Goal: Information Seeking & Learning: Learn about a topic

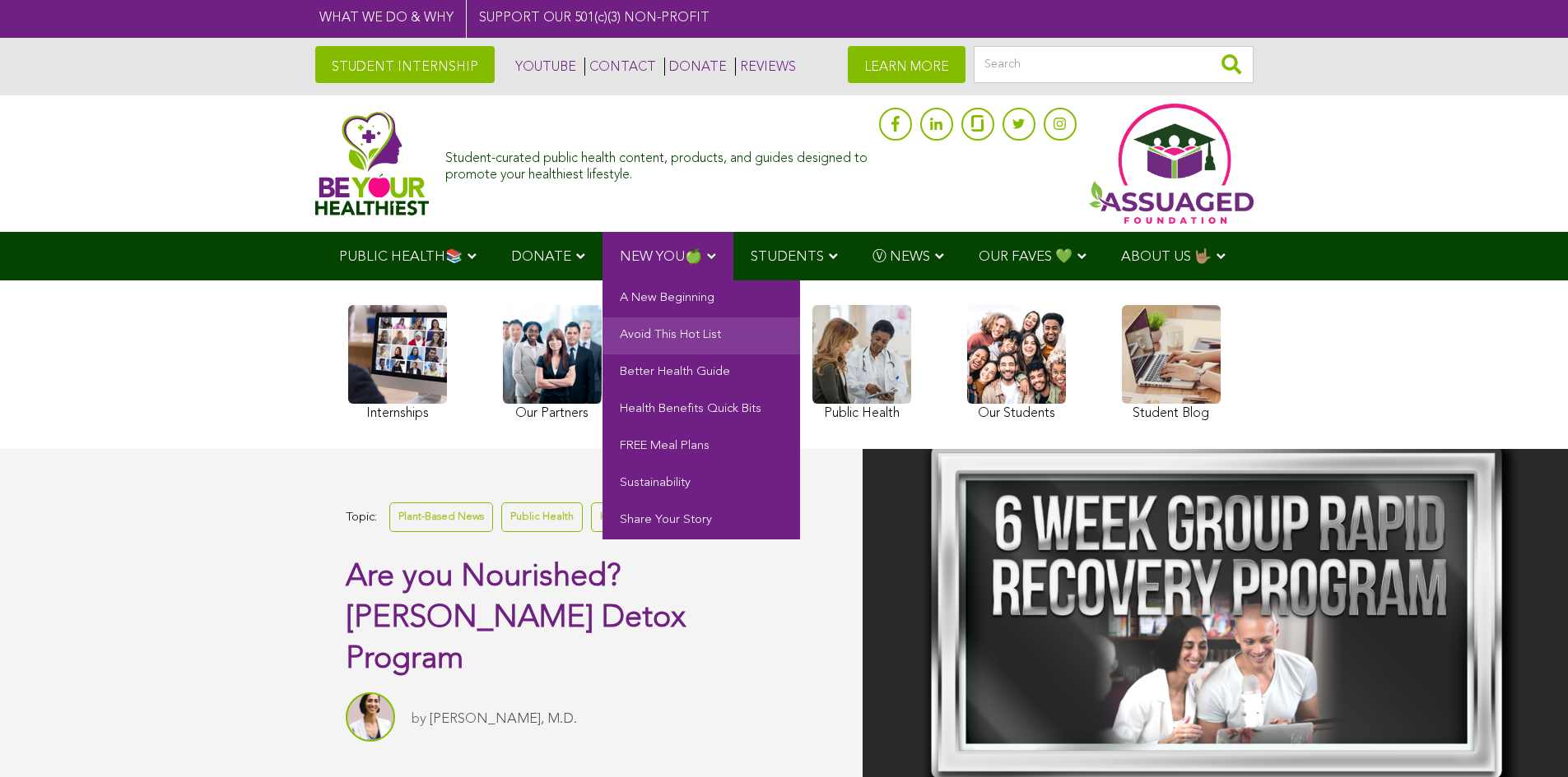
click at [677, 336] on link "Avoid This Hot List" at bounding box center [701, 335] width 197 height 37
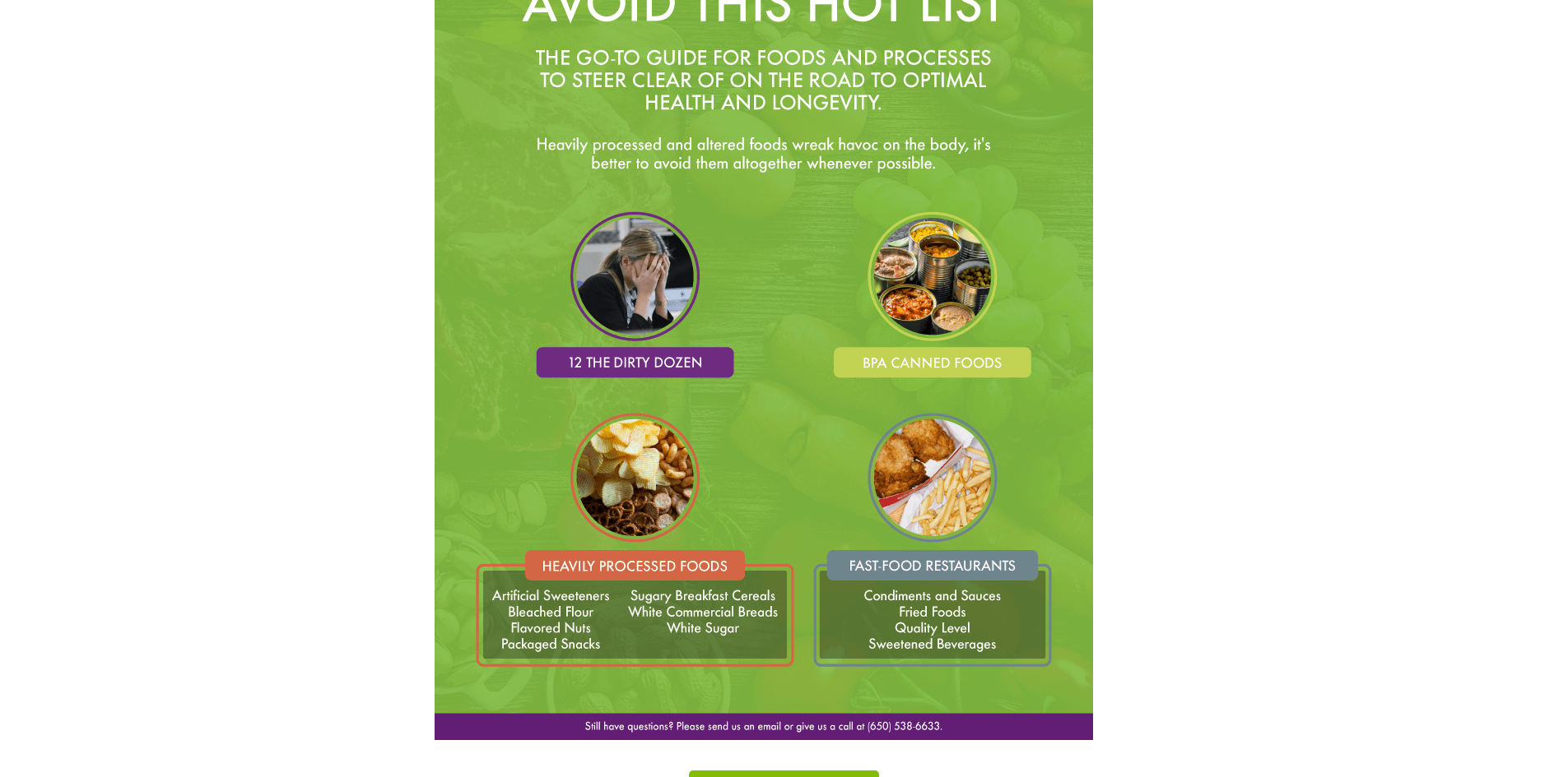
scroll to position [2171, 0]
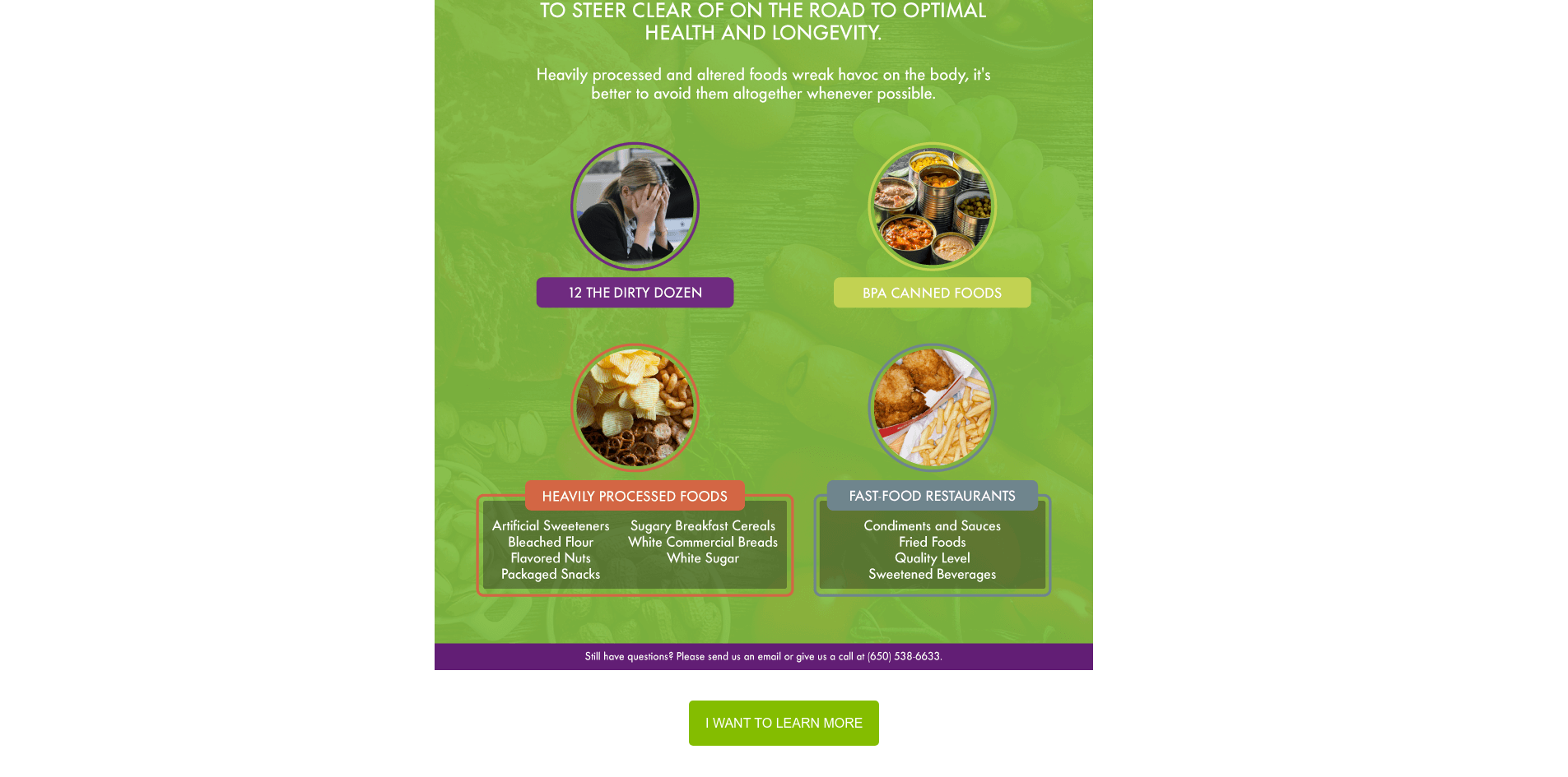
click at [680, 289] on img at bounding box center [763, 177] width 658 height 987
click at [645, 206] on img at bounding box center [763, 177] width 658 height 987
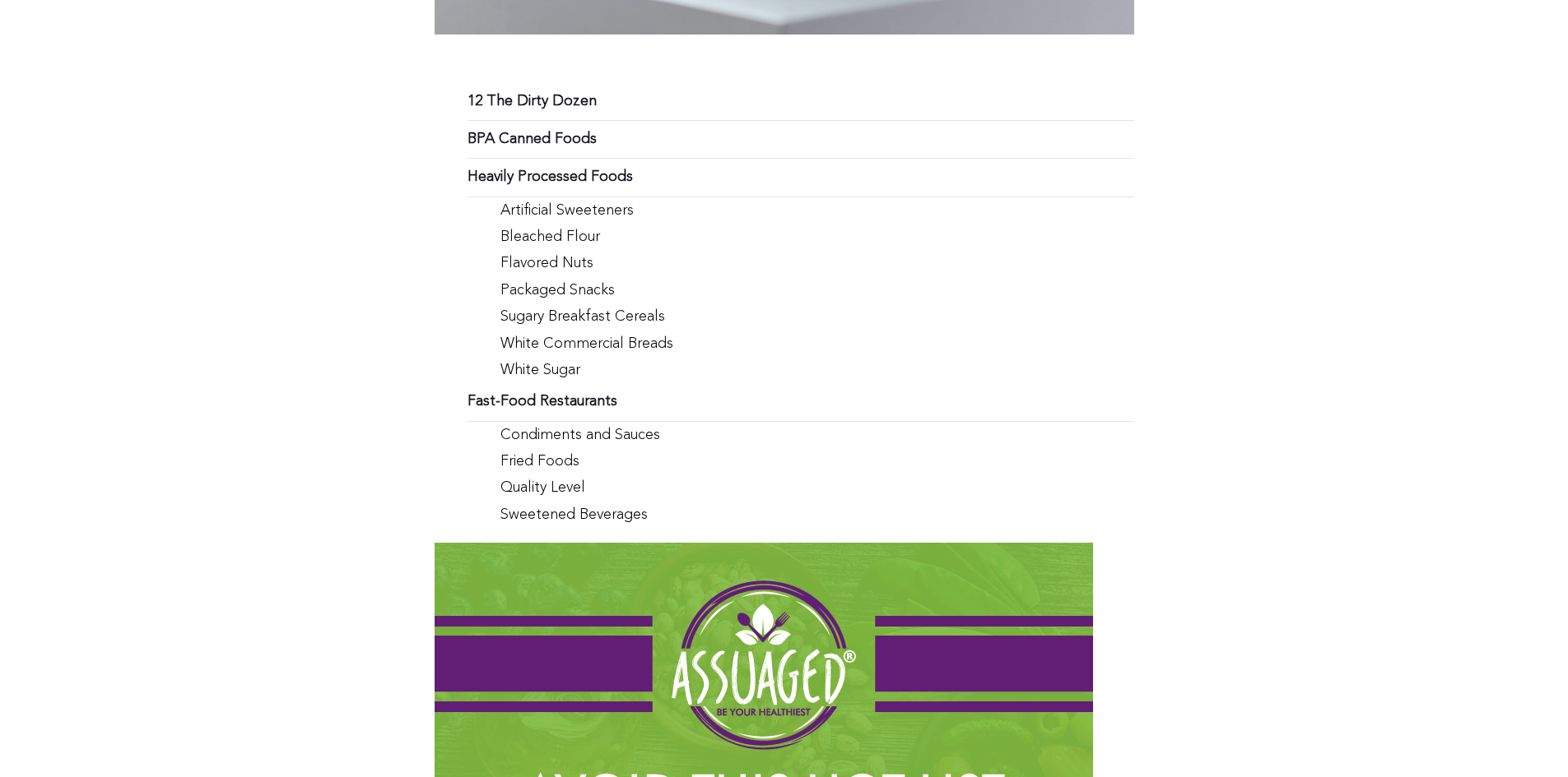
scroll to position [1185, 0]
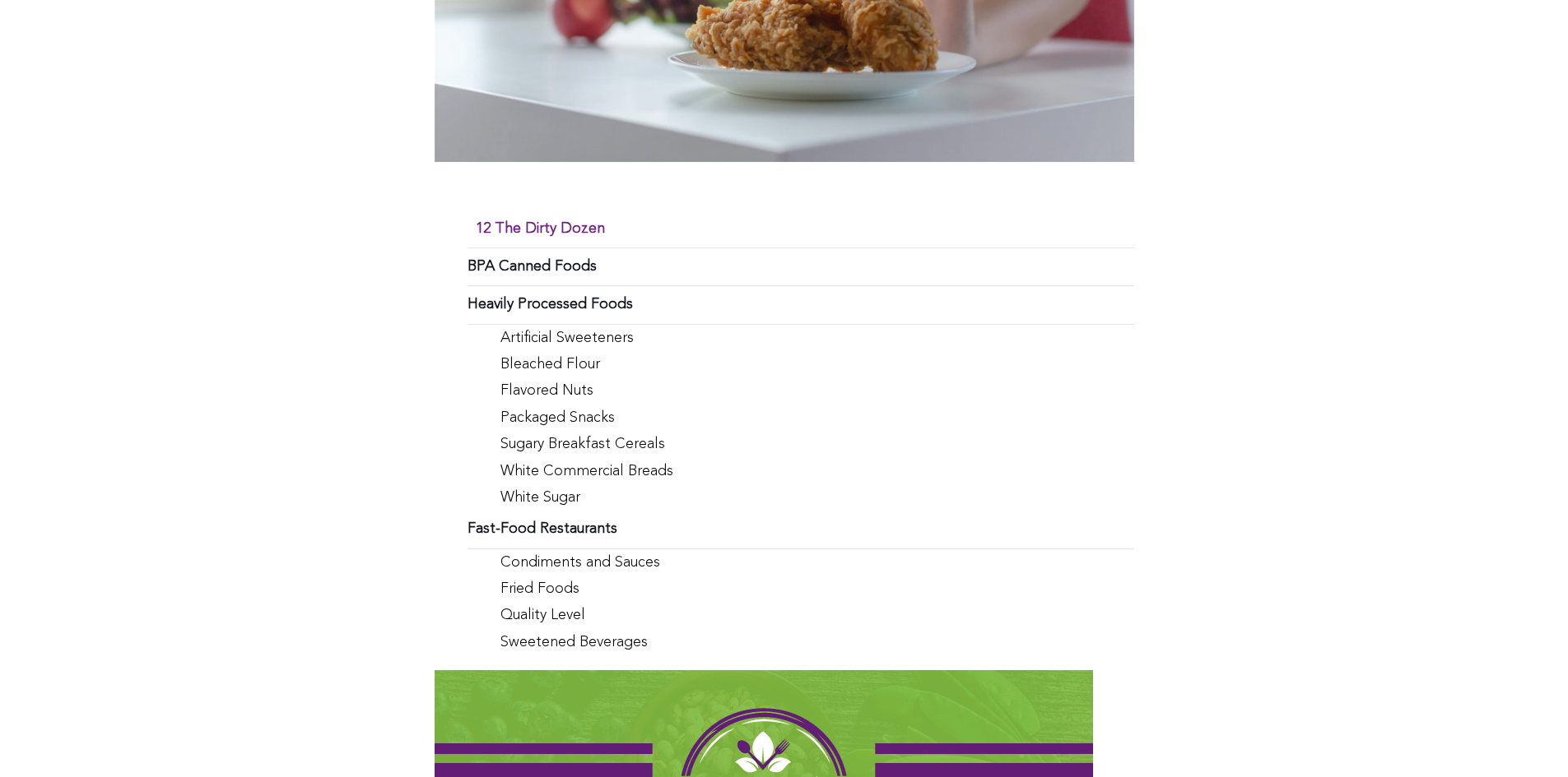
click at [579, 235] on strong "12 The Dirty Dozen" at bounding box center [540, 229] width 129 height 15
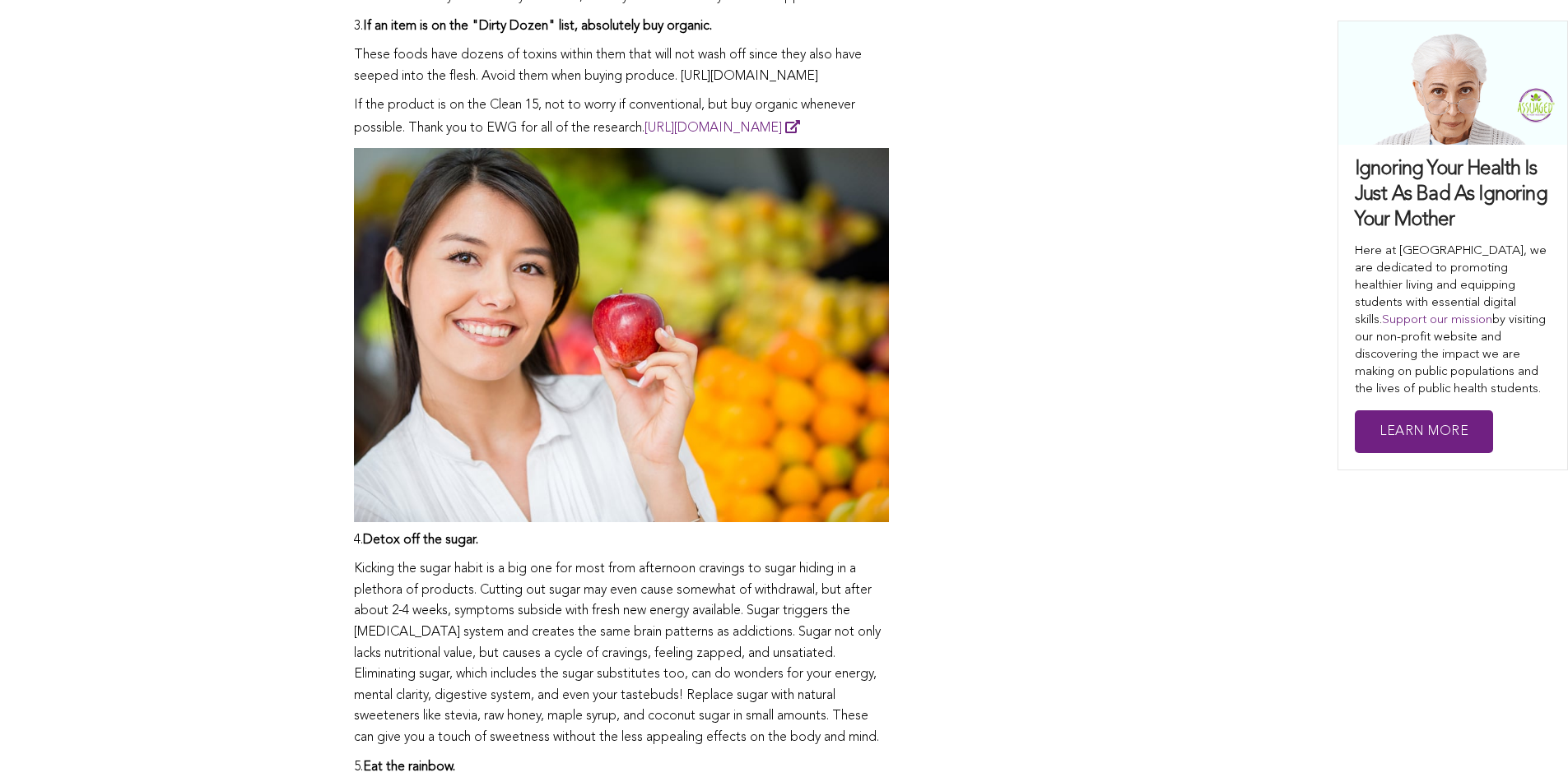
scroll to position [1451, 0]
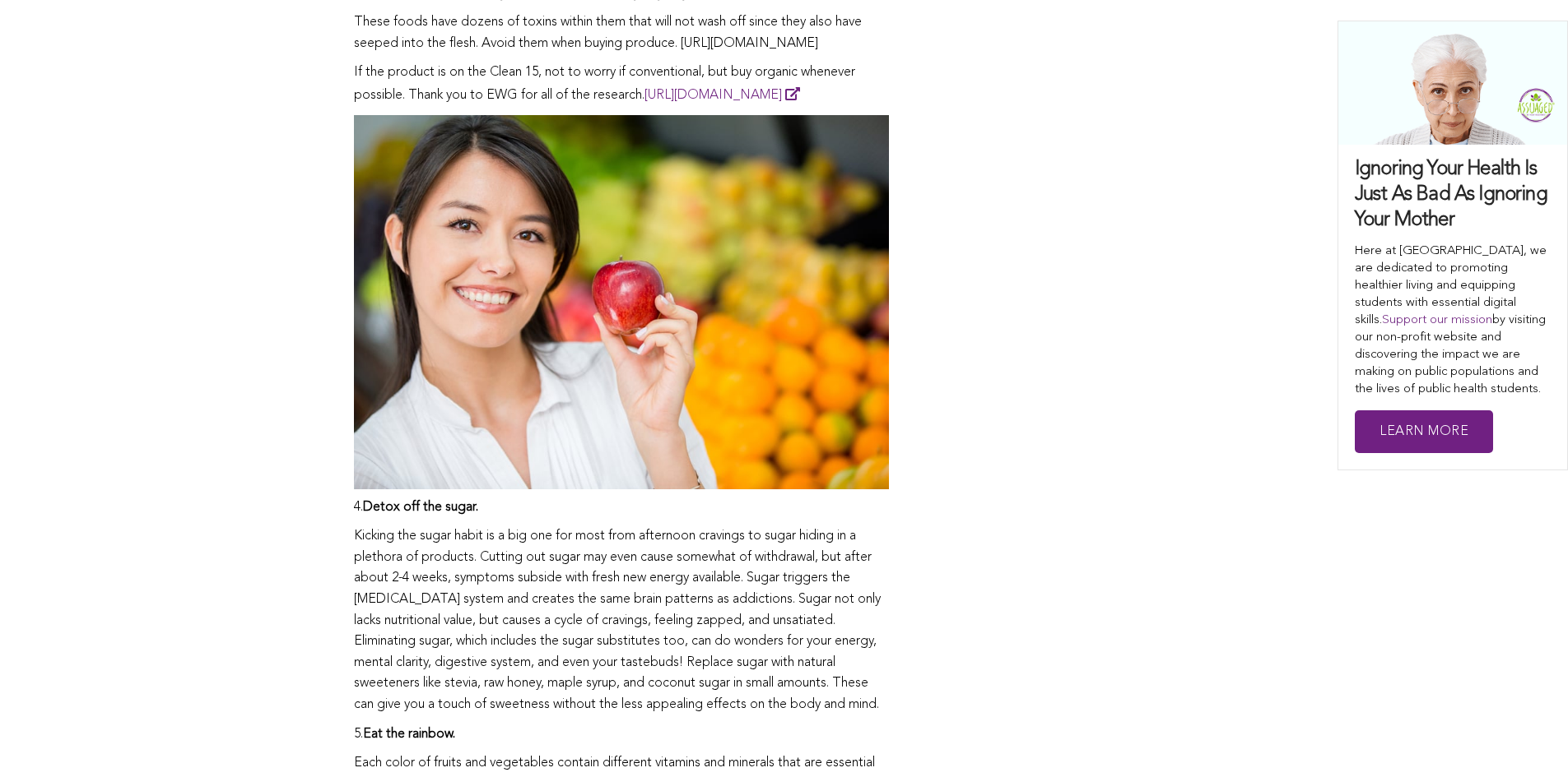
click at [579, 235] on img at bounding box center [621, 302] width 535 height 374
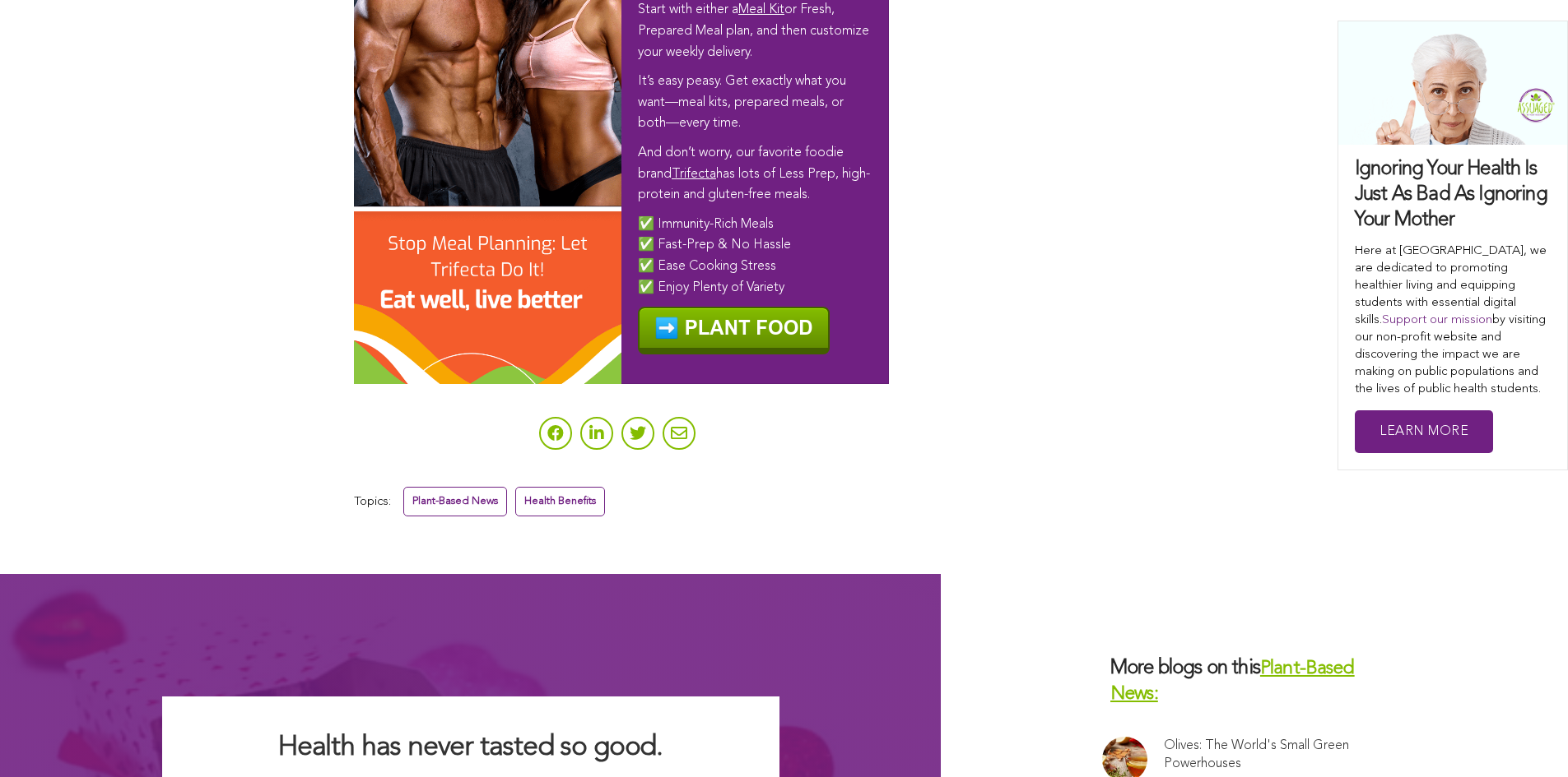
scroll to position [5004, 0]
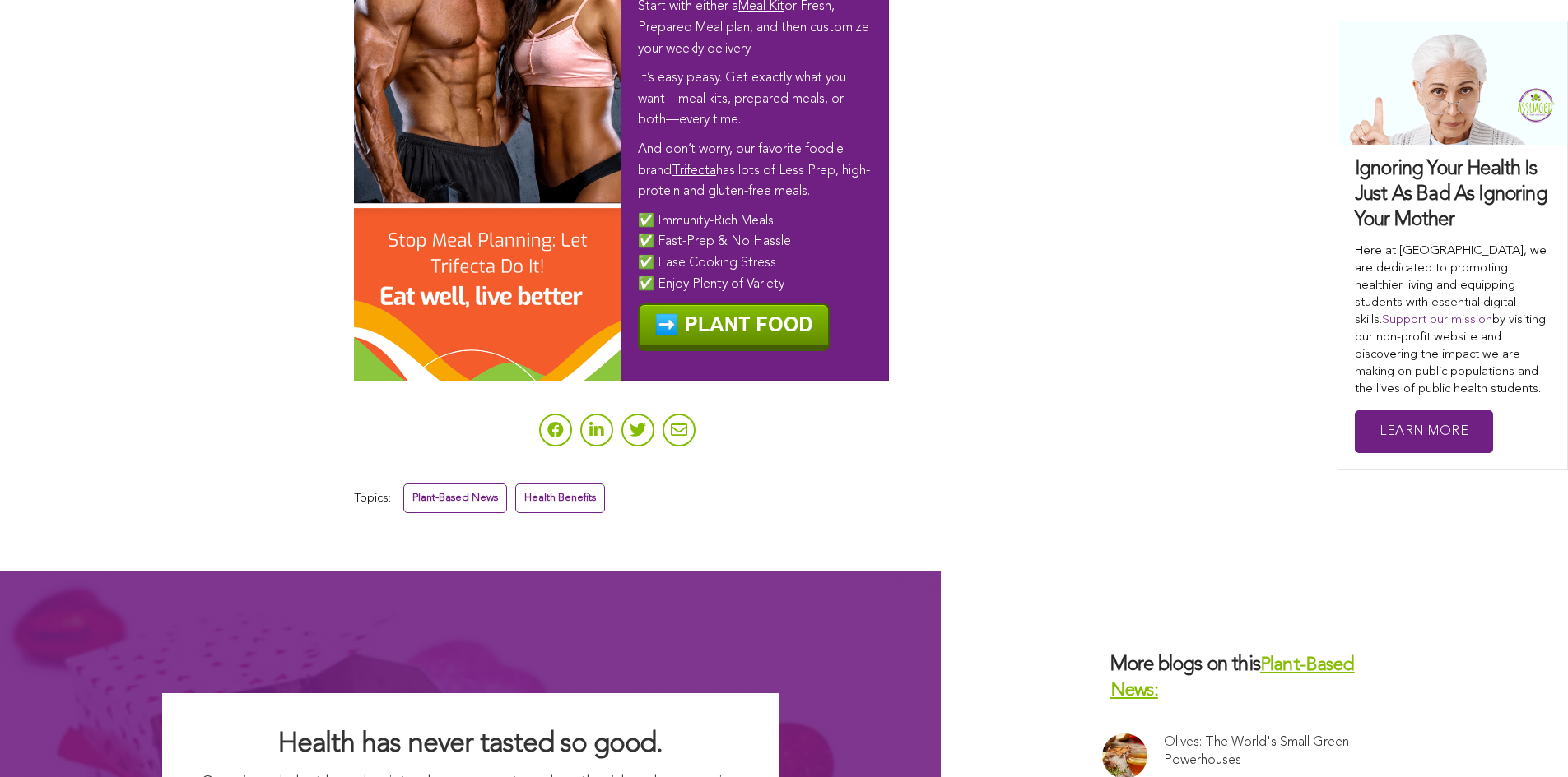
click at [714, 351] on img at bounding box center [733, 327] width 191 height 48
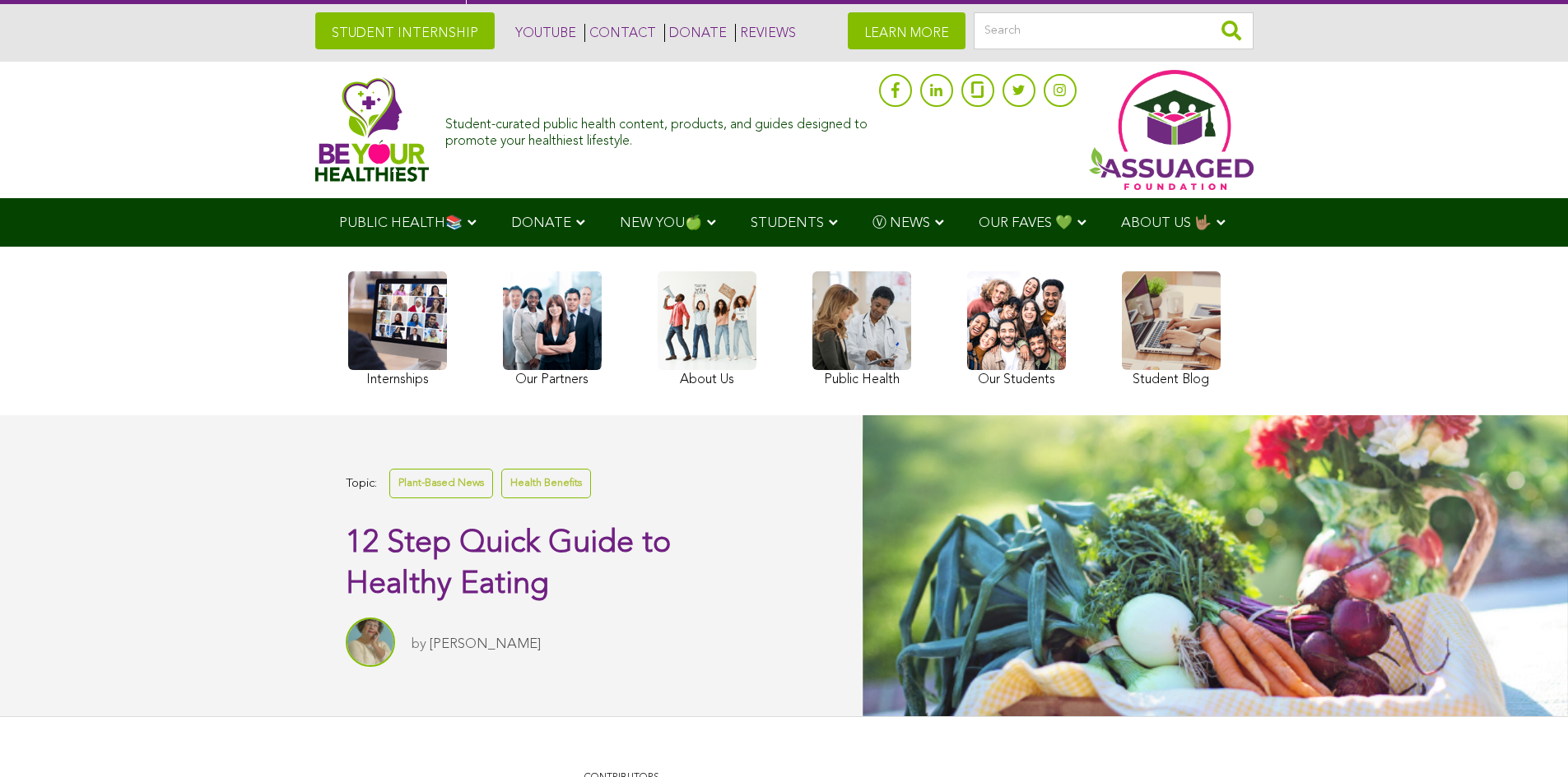
scroll to position [0, 0]
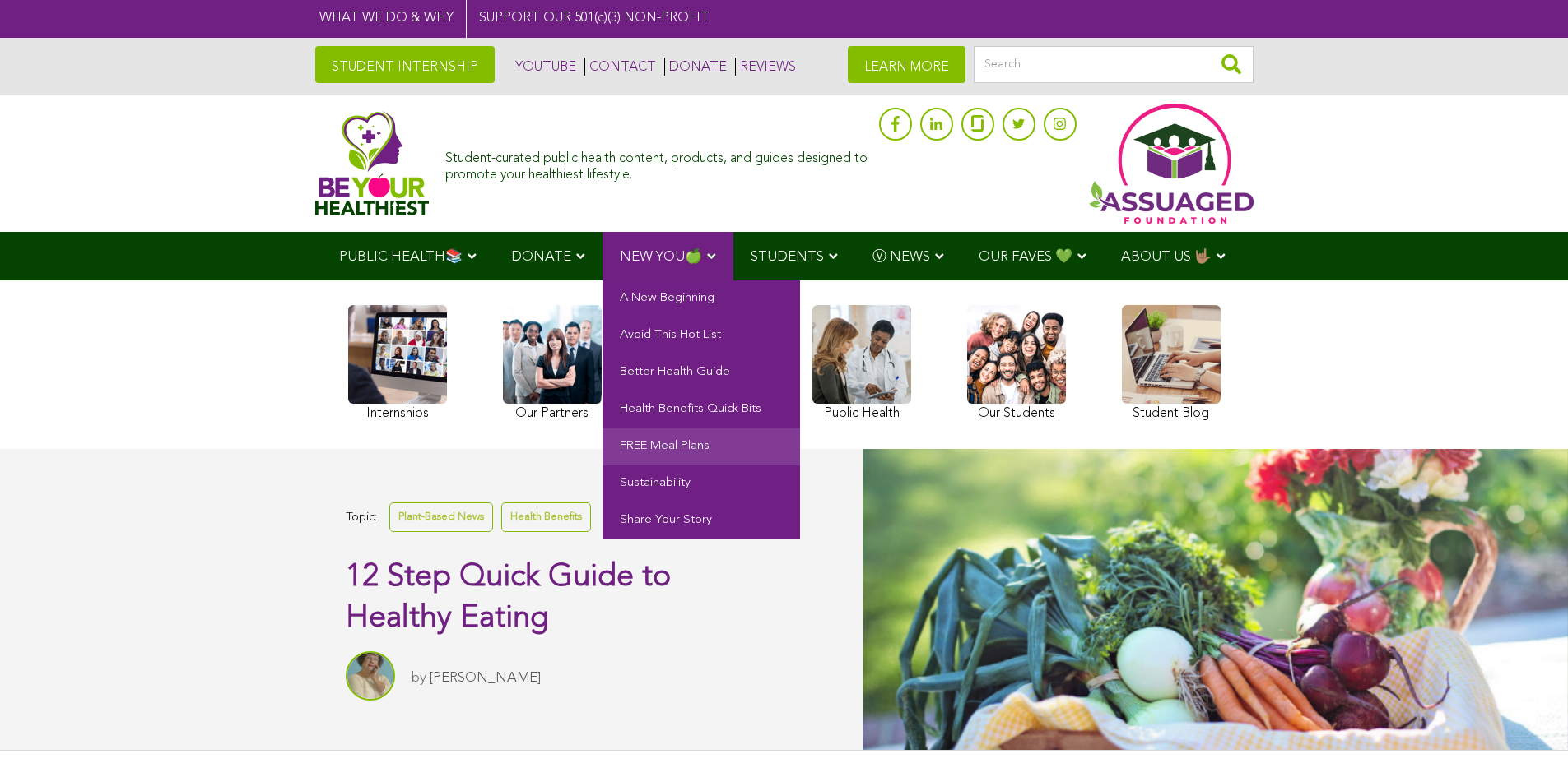
click at [680, 444] on link "FREE Meal Plans" at bounding box center [701, 446] width 197 height 37
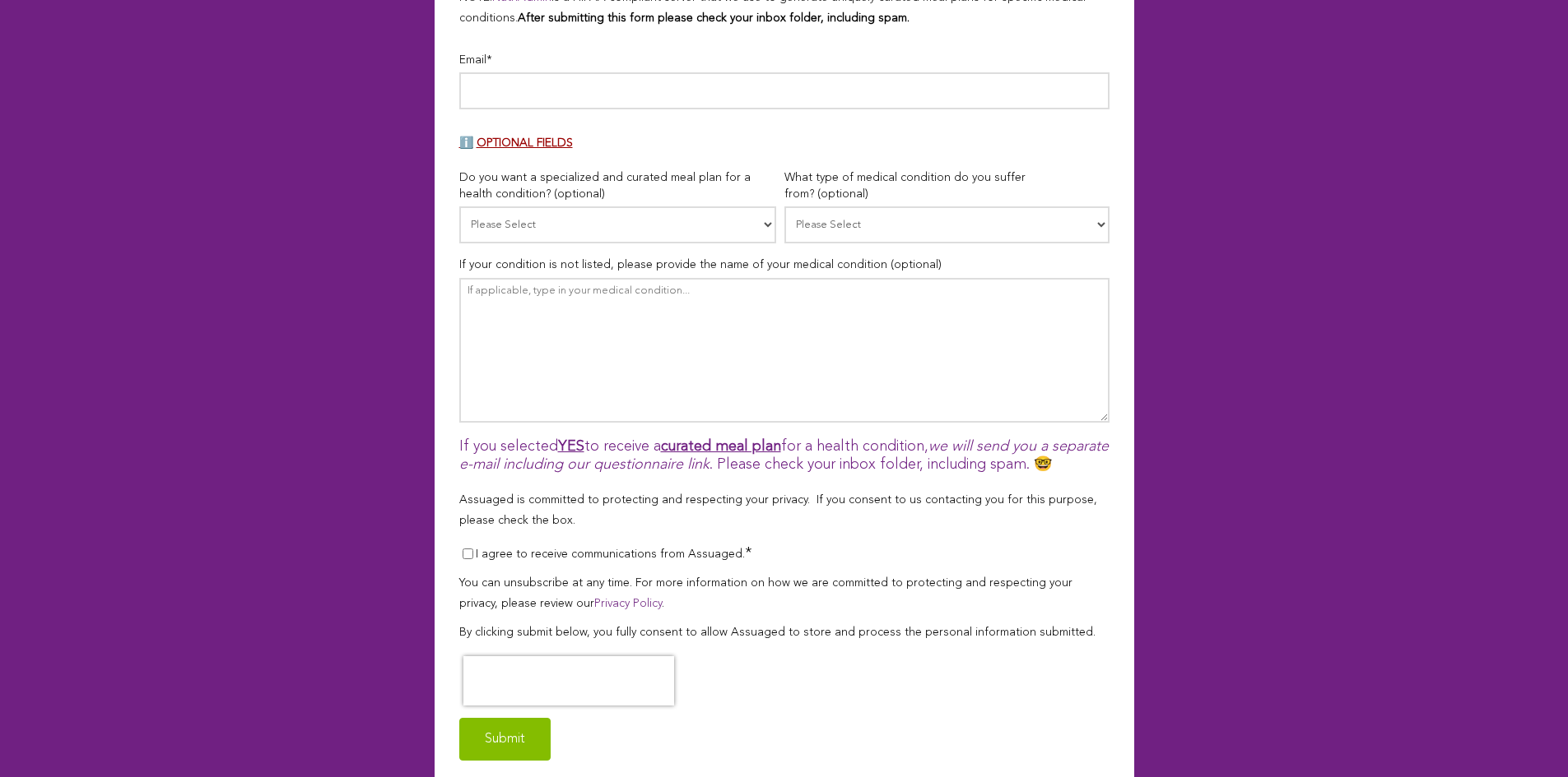
scroll to position [1206, 0]
